Goal: Task Accomplishment & Management: Use online tool/utility

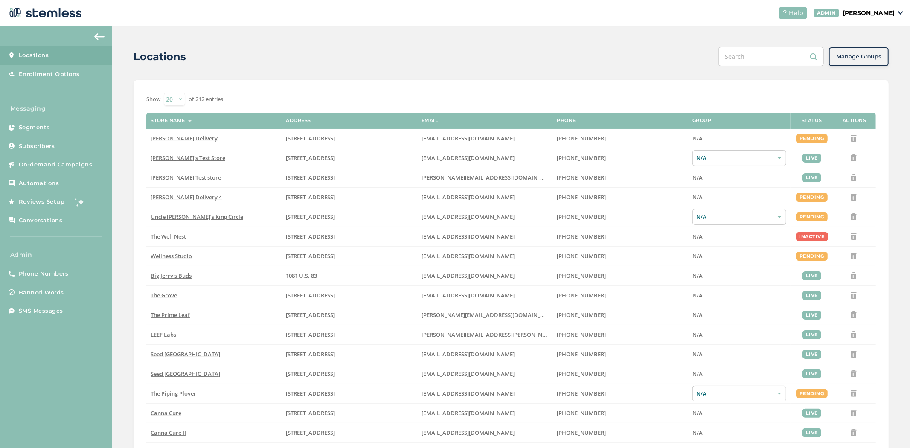
click at [872, 10] on p "[PERSON_NAME]" at bounding box center [869, 13] width 52 height 9
click at [872, 63] on span "Impersonate" at bounding box center [873, 61] width 42 height 9
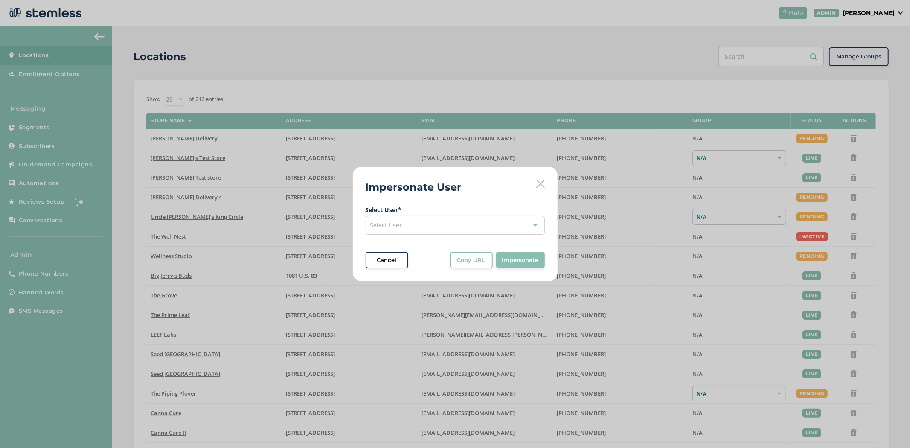
click at [445, 238] on span "Select User * Select User Cancel Copy URL Copy URL to clipboard, then paste it …" at bounding box center [455, 237] width 179 height 64
click at [421, 230] on div "Select User" at bounding box center [455, 225] width 179 height 19
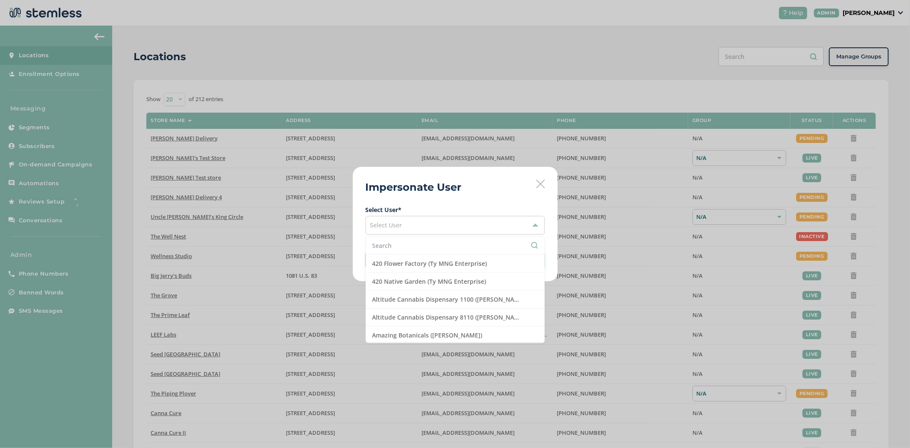
click at [393, 242] on input "text" at bounding box center [456, 245] width 166 height 9
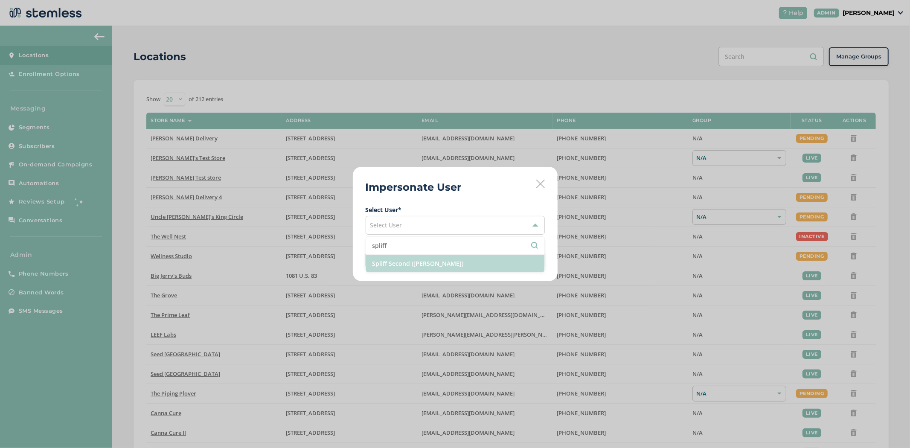
type input "spliff"
click at [413, 266] on li "Spliff Second ([PERSON_NAME])" at bounding box center [455, 264] width 178 height 18
click at [510, 257] on span "Impersonate" at bounding box center [520, 260] width 37 height 9
